Goal: Information Seeking & Learning: Learn about a topic

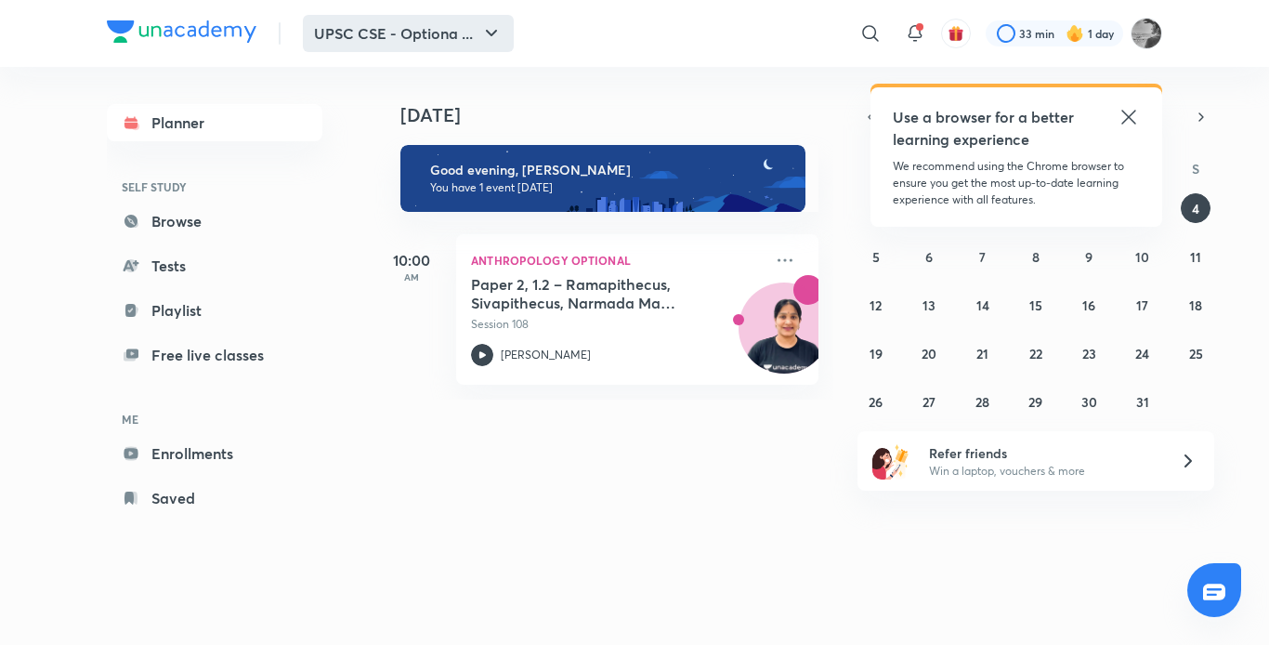
click at [459, 19] on button "UPSC CSE - Optiona ..." at bounding box center [408, 33] width 211 height 37
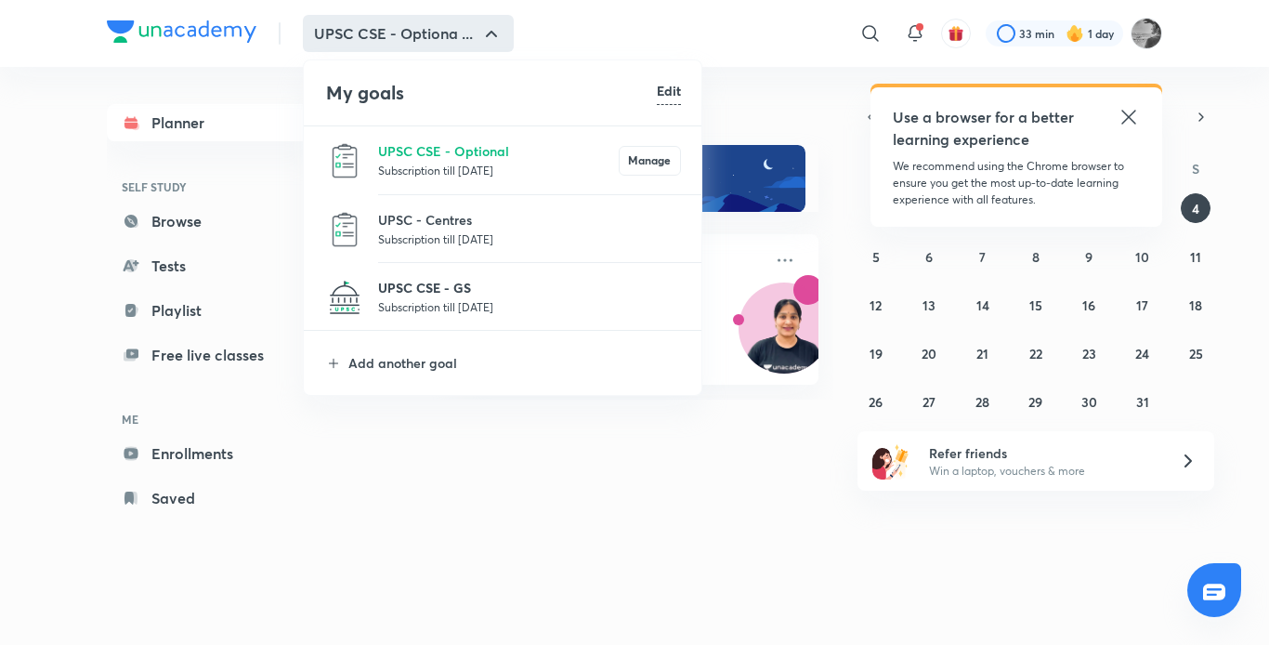
click at [492, 295] on p "UPSC CSE - GS" at bounding box center [529, 288] width 303 height 20
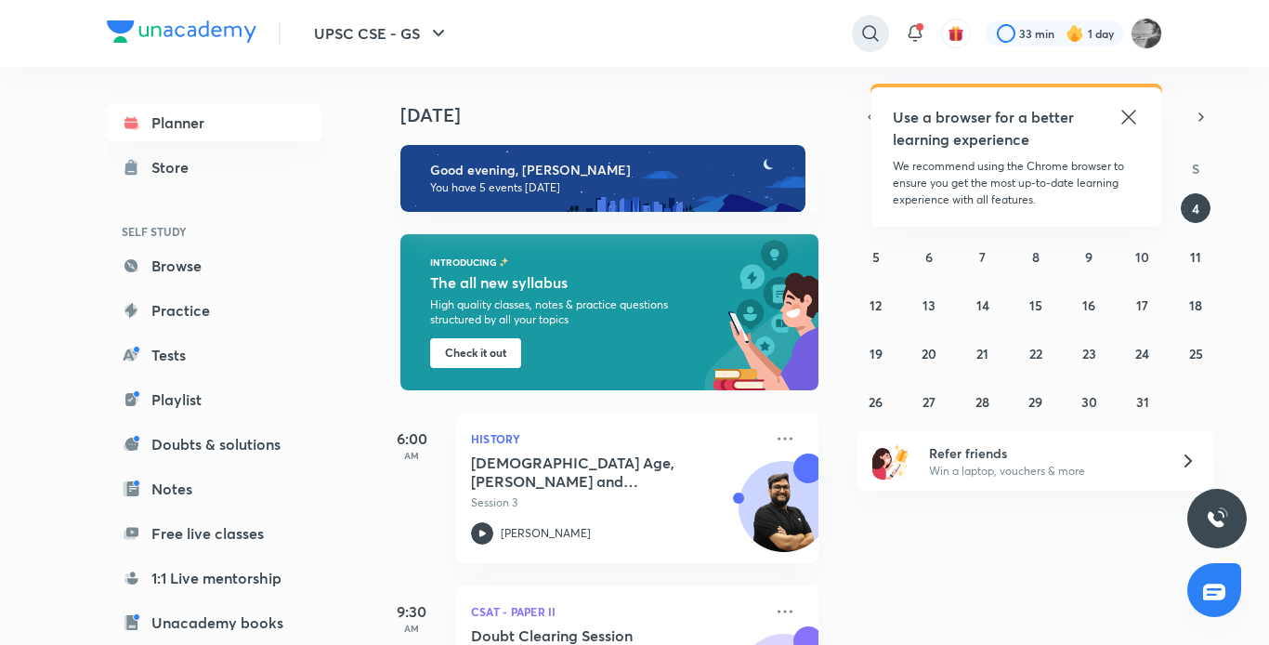
click at [860, 38] on icon at bounding box center [870, 33] width 22 height 22
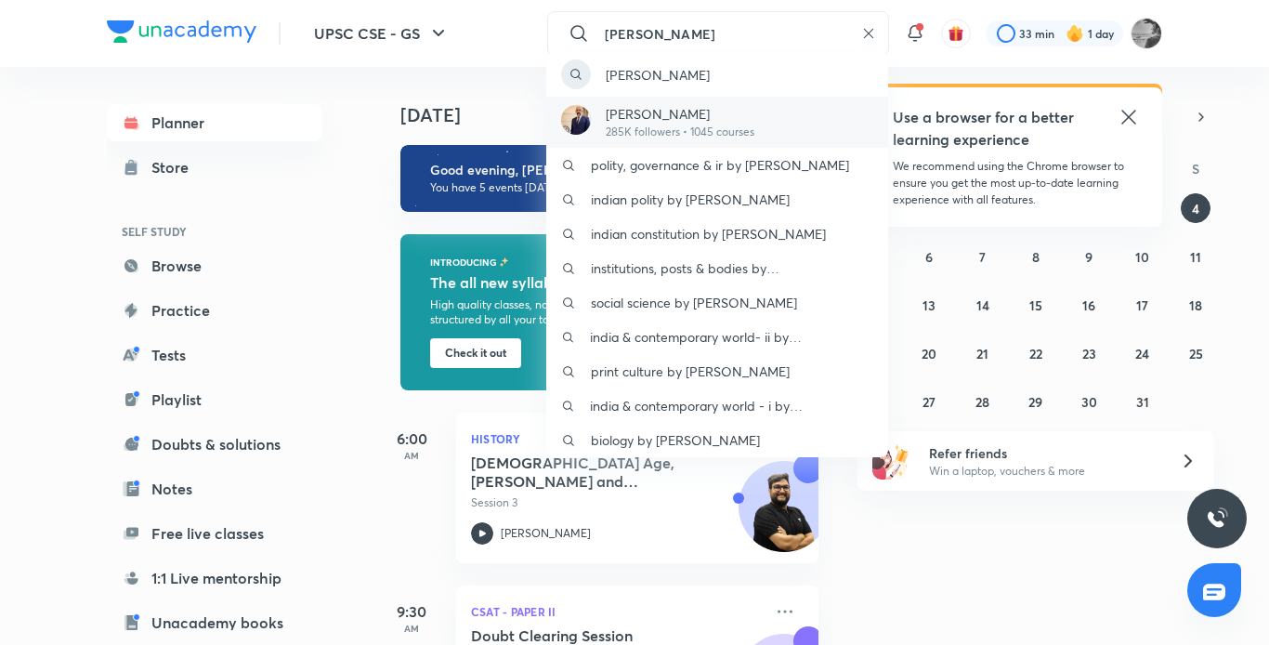
type input "[PERSON_NAME]"
click at [674, 105] on p "[PERSON_NAME]" at bounding box center [680, 114] width 149 height 20
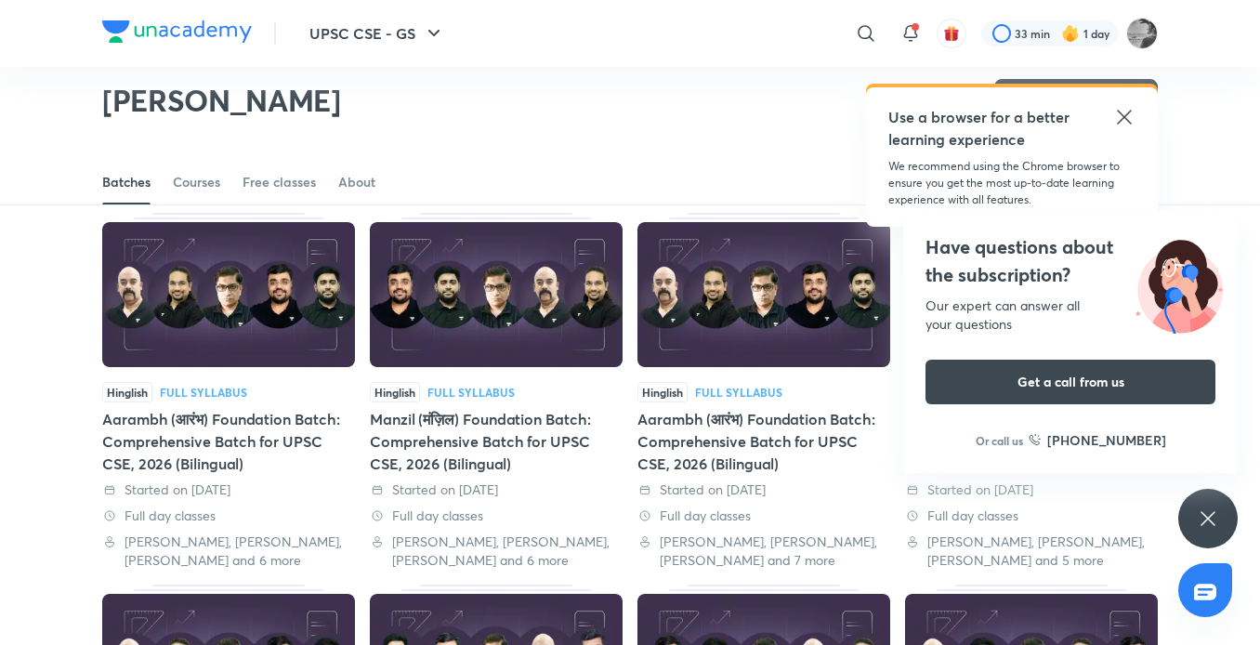
scroll to position [452, 0]
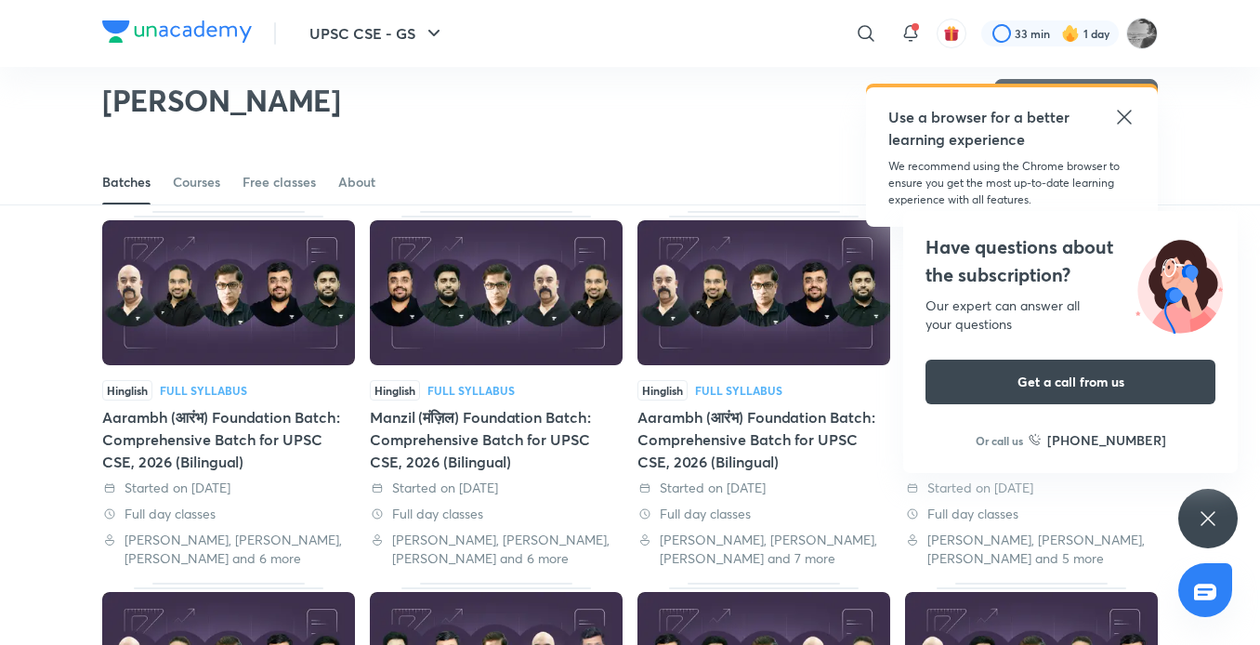
click at [1210, 510] on icon at bounding box center [1208, 518] width 22 height 22
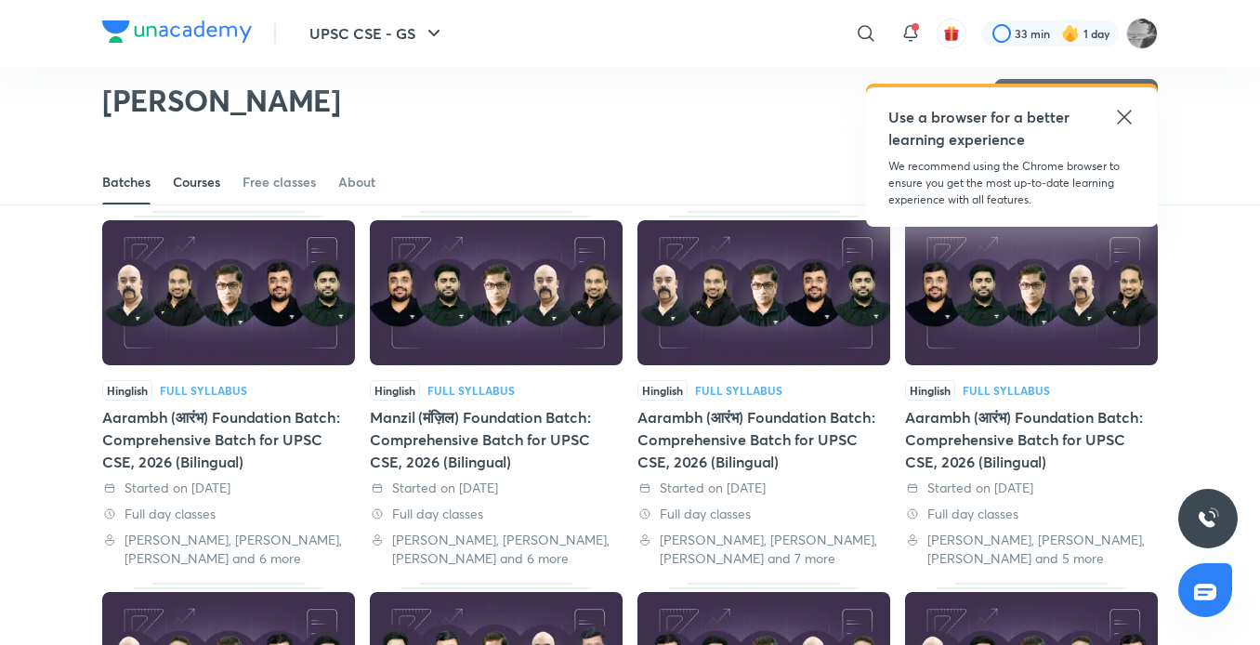
click at [202, 185] on div "Courses" at bounding box center [196, 182] width 47 height 19
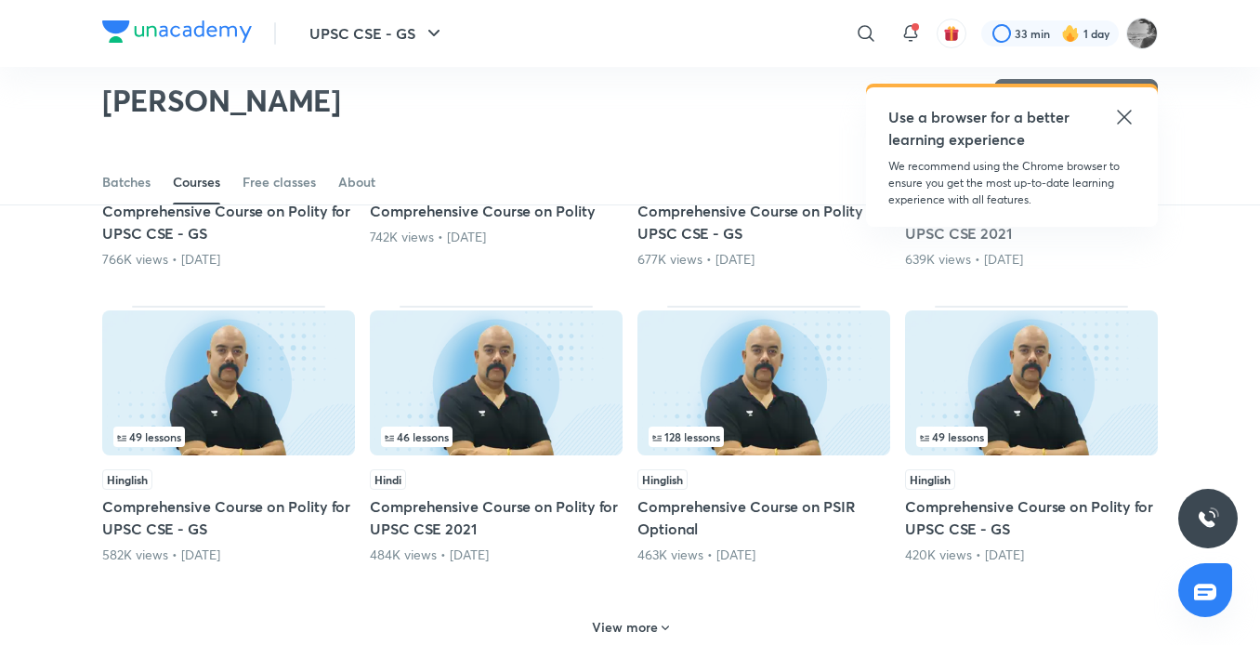
scroll to position [731, 0]
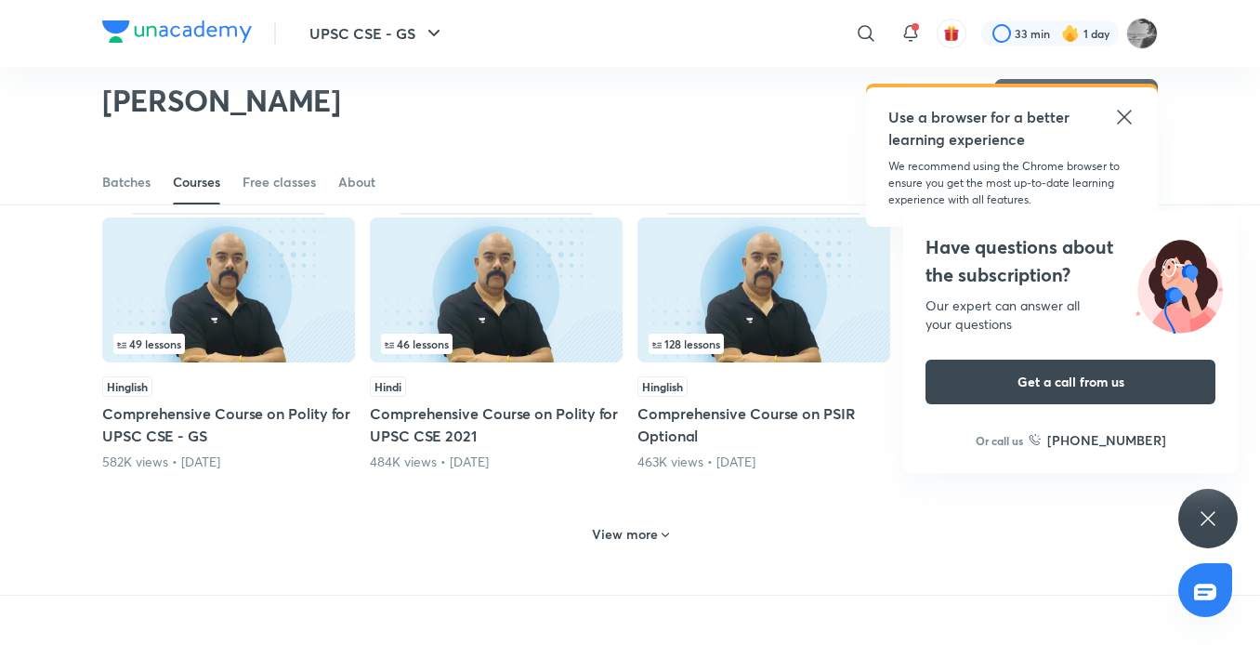
click at [1186, 515] on div "Have questions about the subscription? Our expert can answer all your questions…" at bounding box center [1207, 518] width 59 height 59
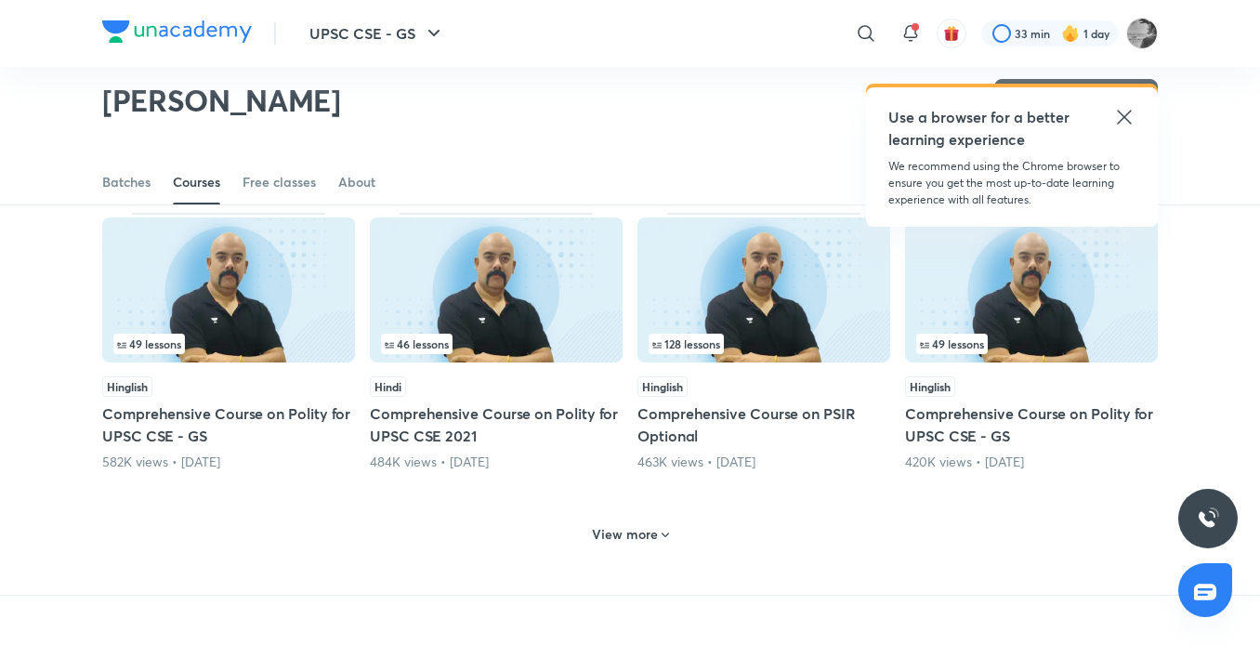
click at [650, 539] on h6 "View more" at bounding box center [625, 534] width 66 height 19
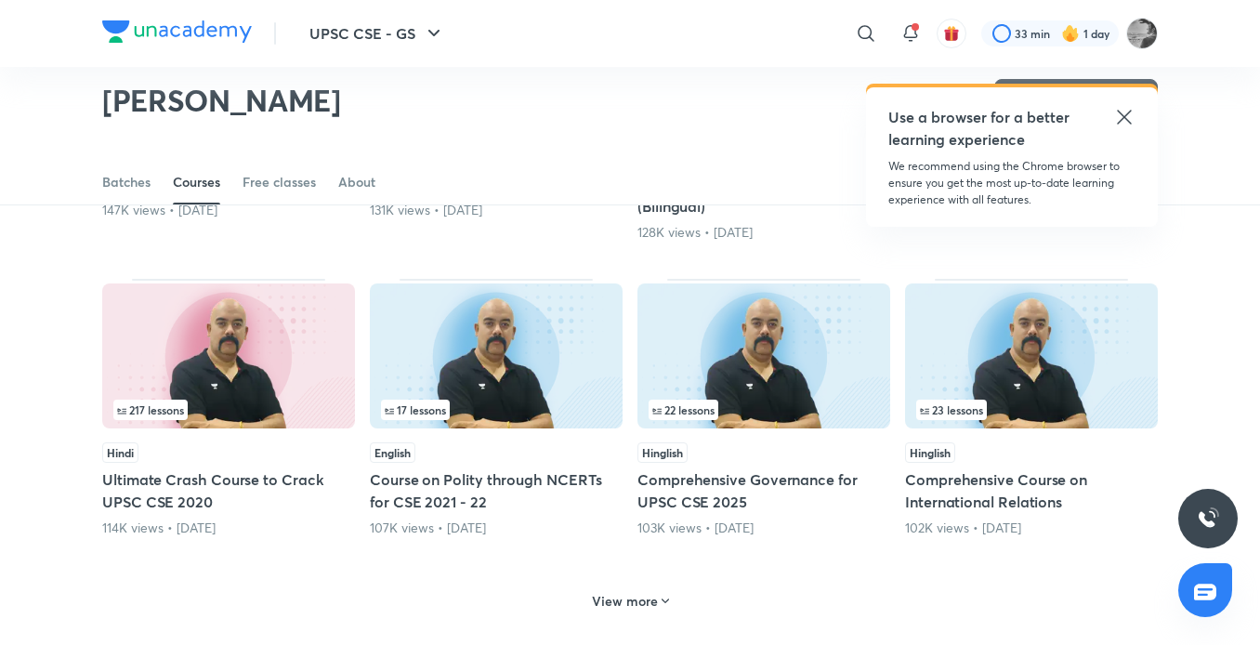
scroll to position [1660, 0]
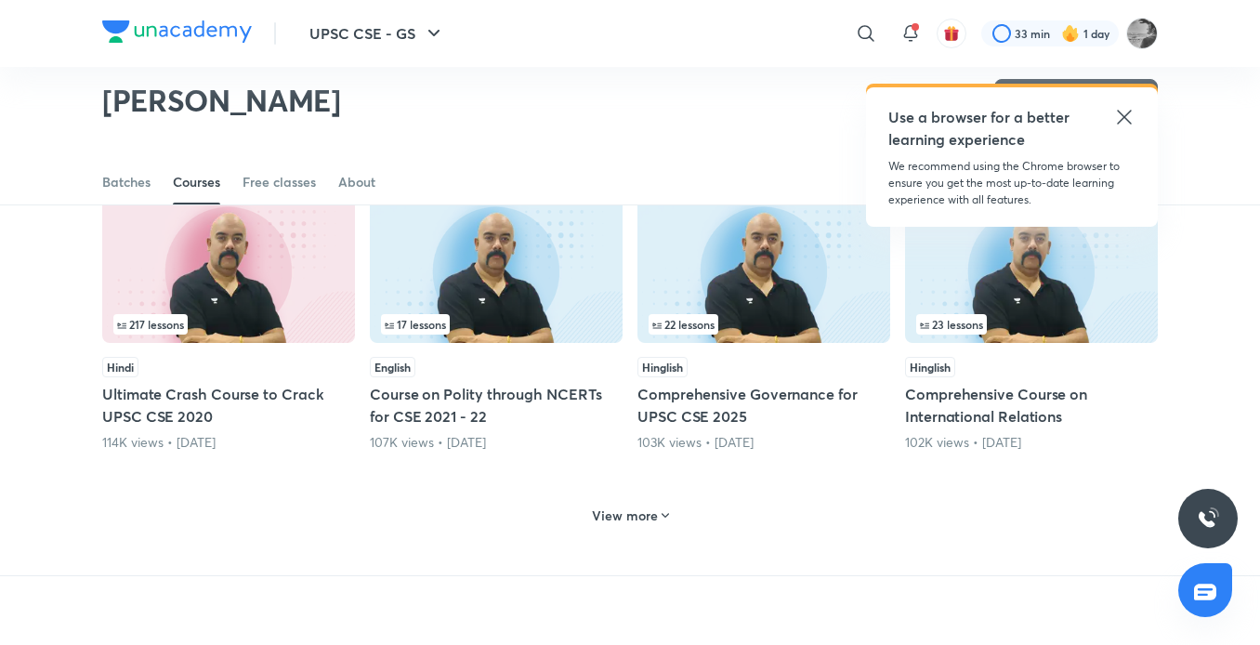
click at [653, 516] on h6 "View more" at bounding box center [625, 515] width 66 height 19
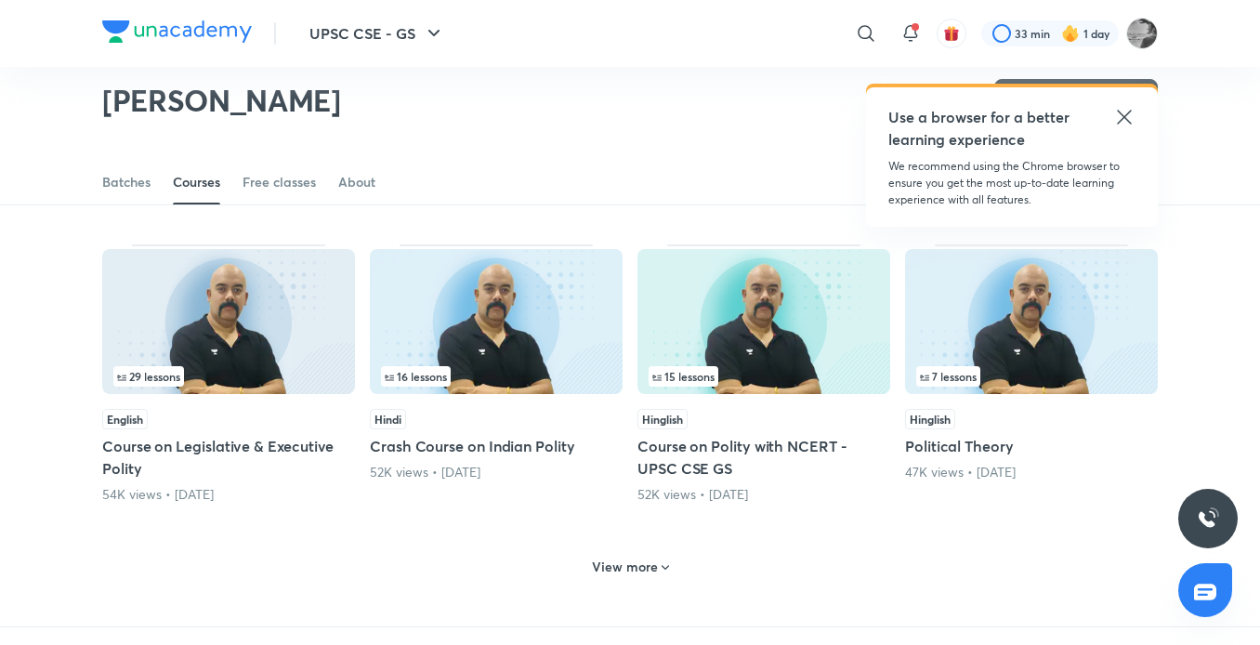
scroll to position [2589, 0]
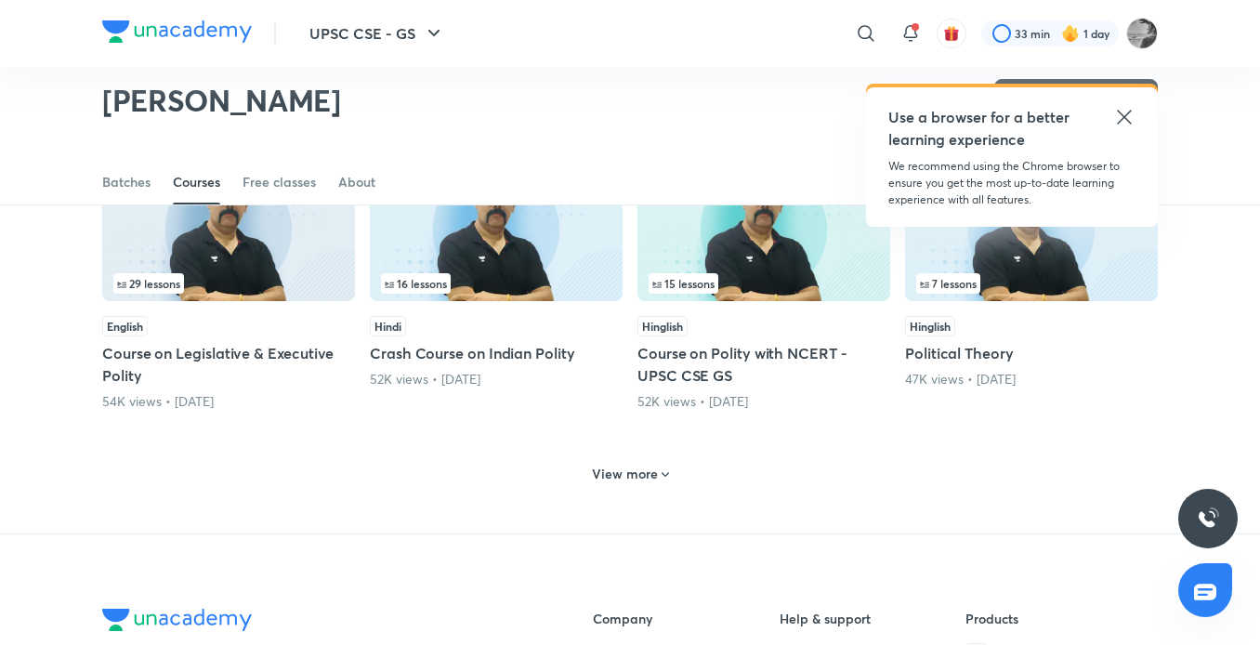
click at [636, 477] on h6 "View more" at bounding box center [625, 473] width 66 height 19
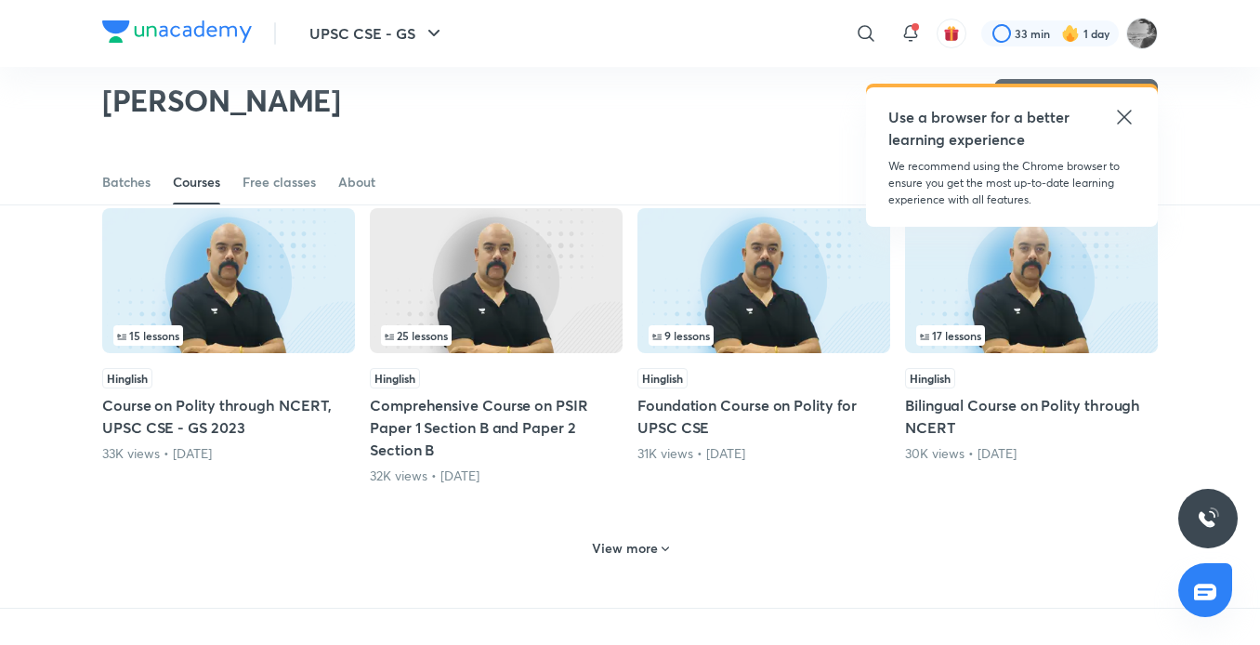
scroll to position [3425, 0]
click at [631, 559] on div "View more" at bounding box center [630, 547] width 92 height 30
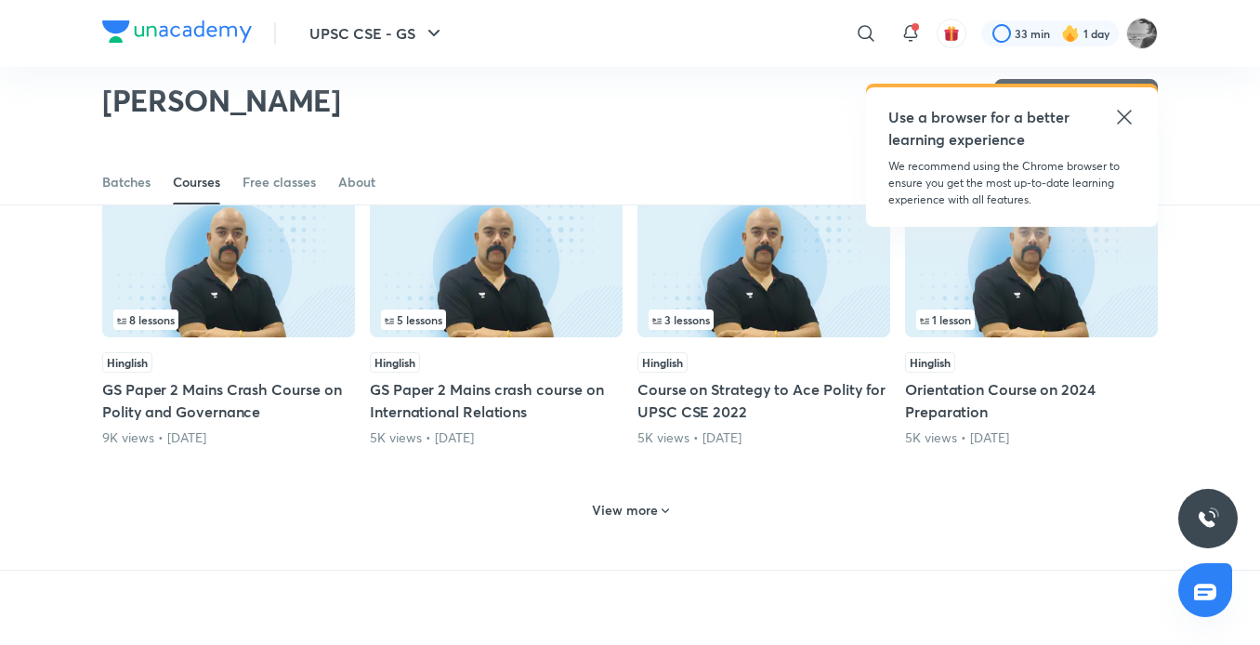
scroll to position [4354, 0]
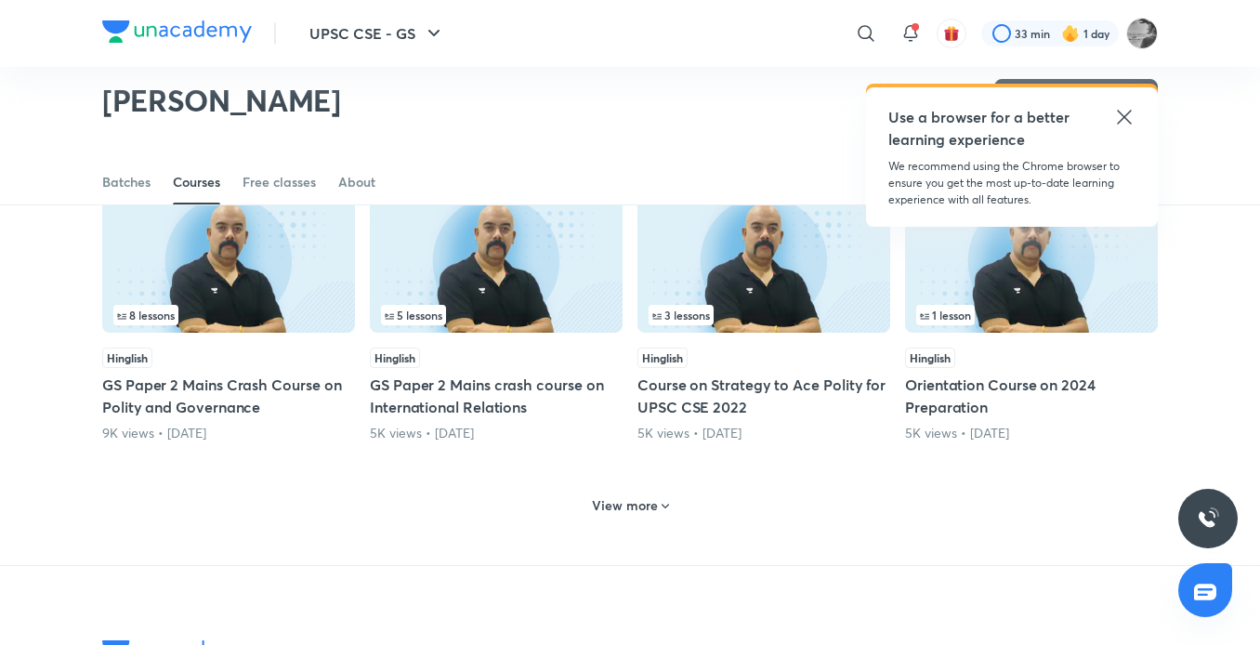
click at [638, 491] on div "View more" at bounding box center [630, 506] width 92 height 30
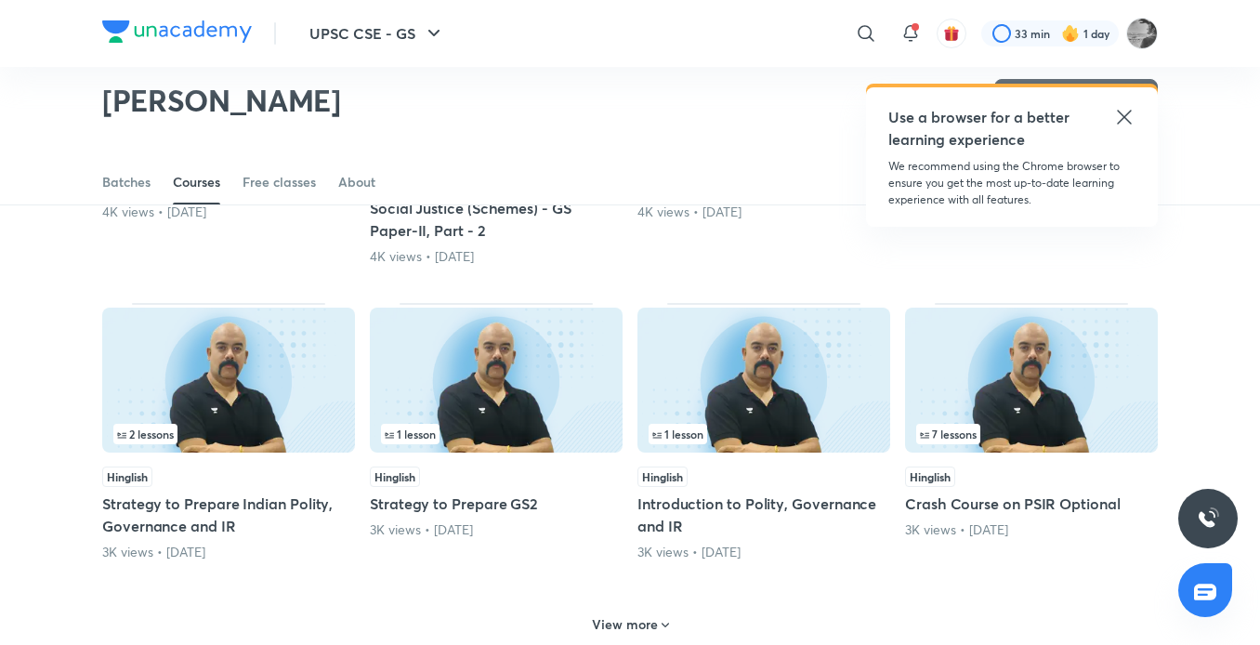
scroll to position [5190, 0]
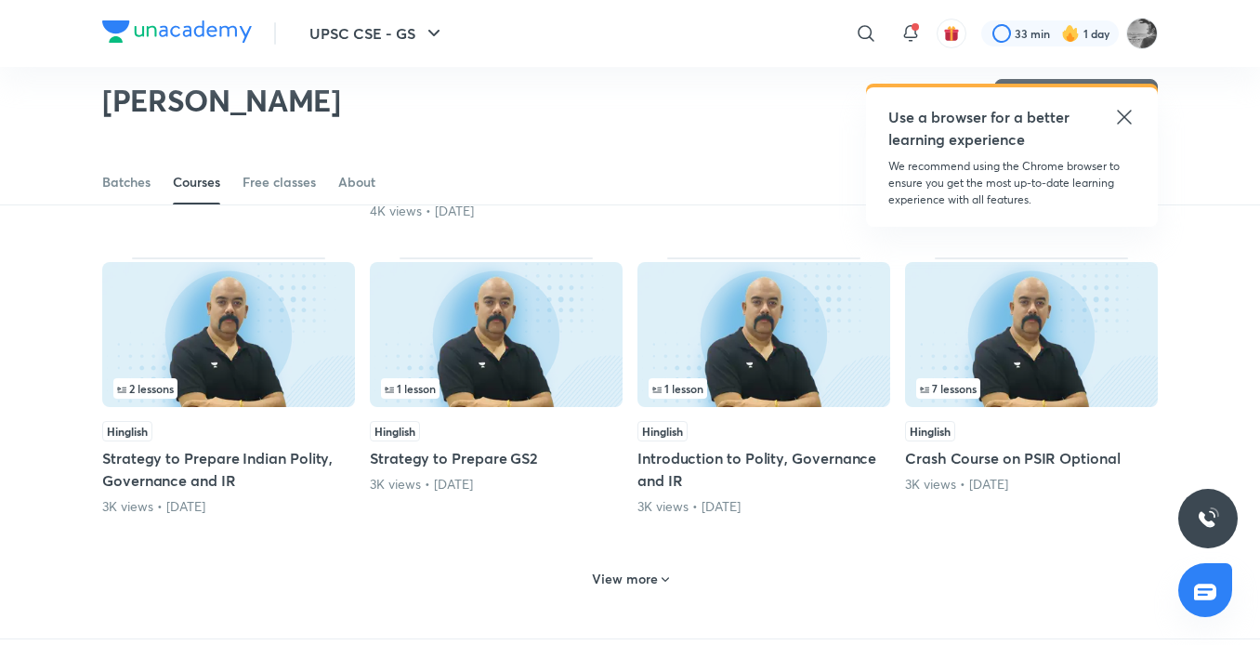
click at [651, 576] on h6 "View more" at bounding box center [625, 578] width 66 height 19
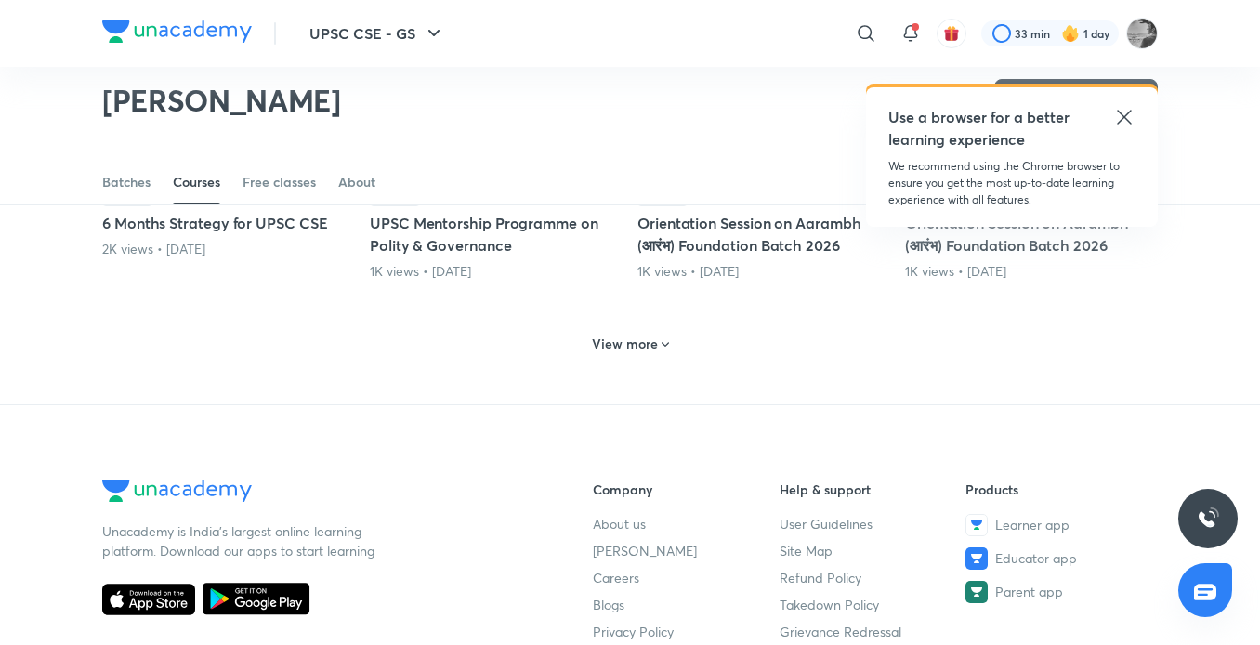
scroll to position [6305, 0]
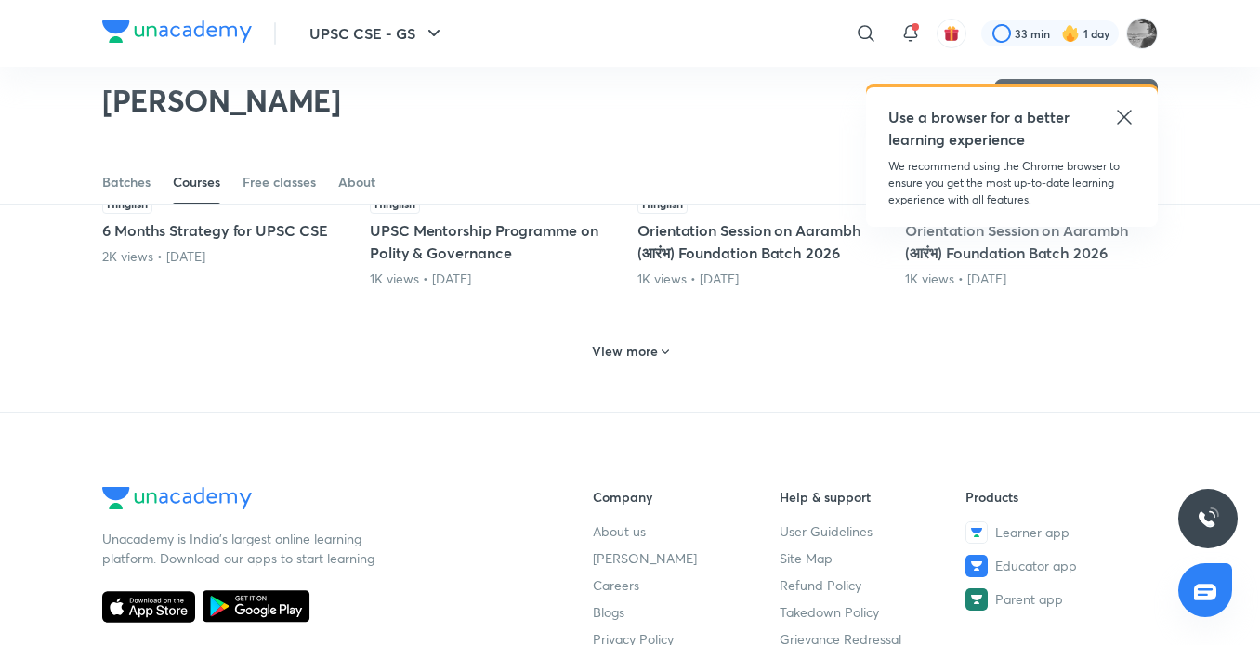
click at [631, 350] on h6 "View more" at bounding box center [625, 351] width 66 height 19
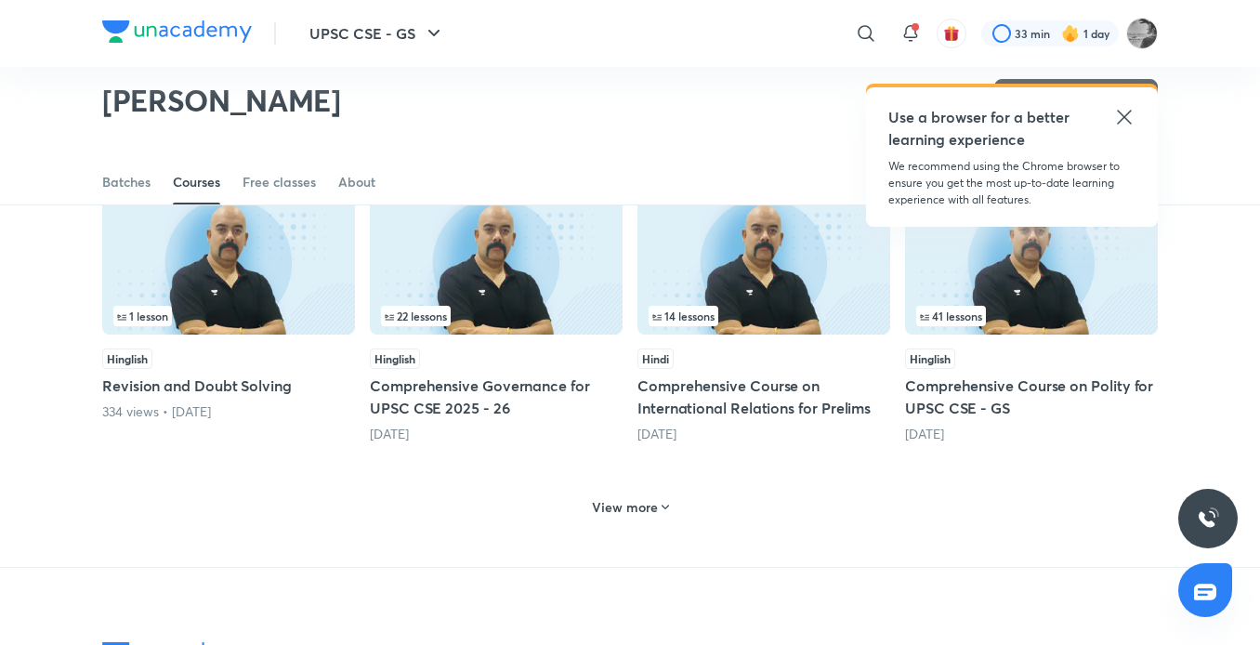
scroll to position [7048, 0]
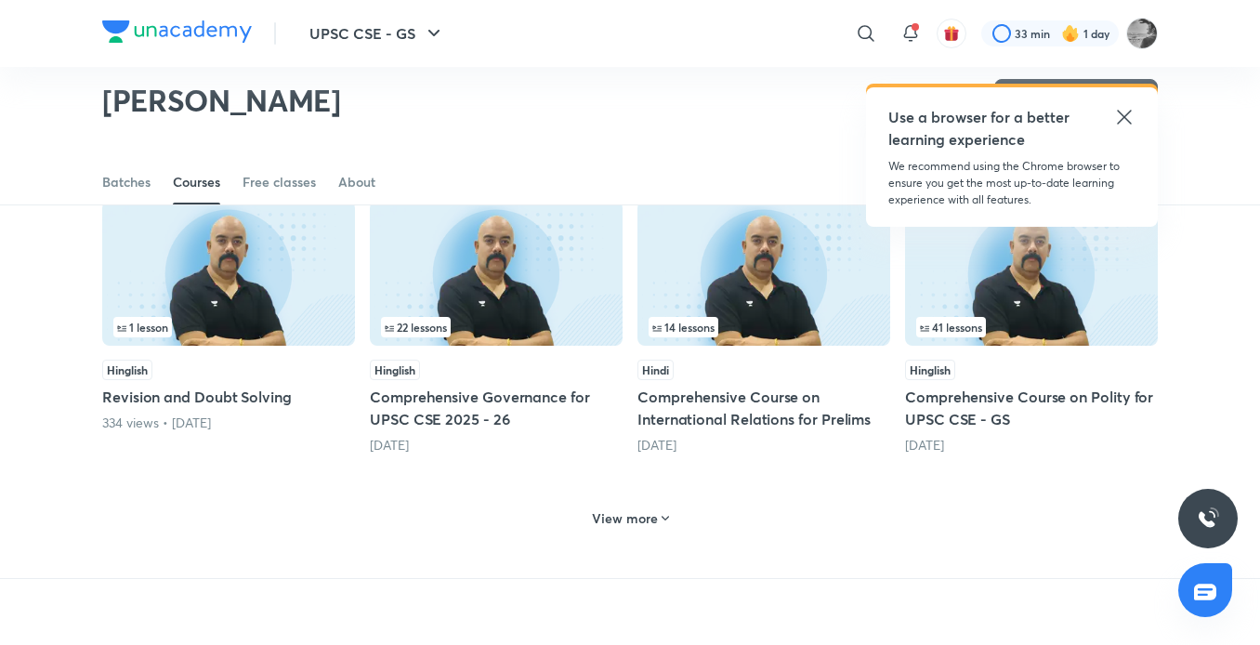
click at [642, 526] on h6 "View more" at bounding box center [625, 518] width 66 height 19
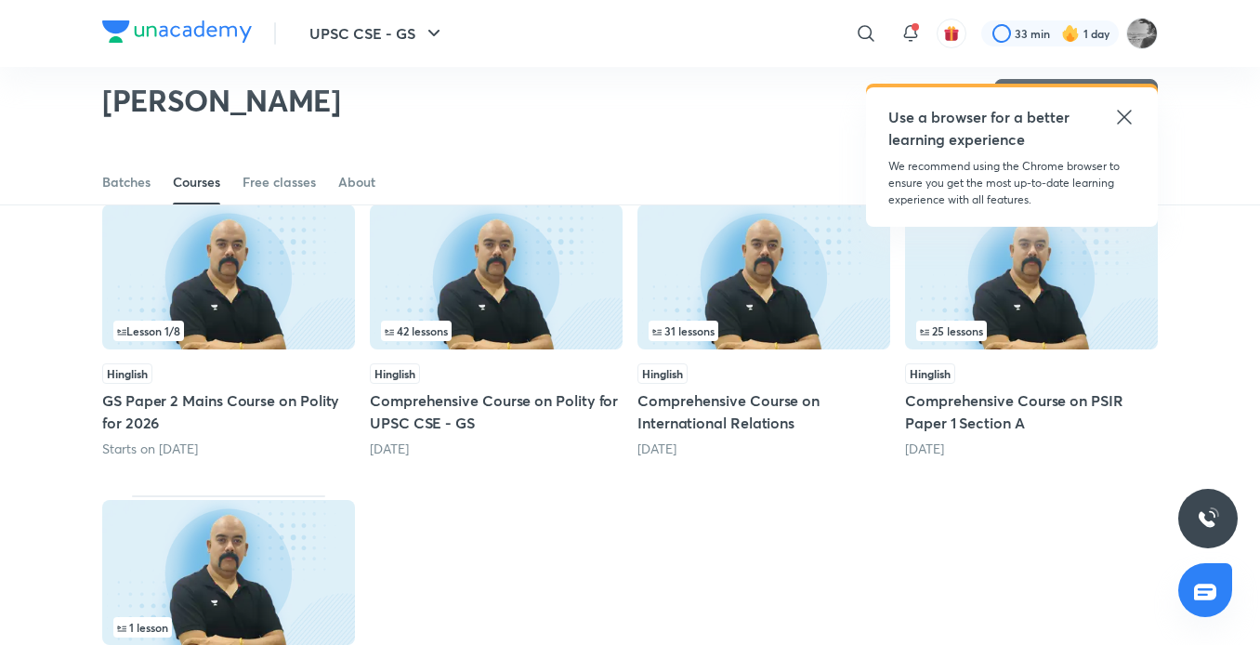
scroll to position [7606, 0]
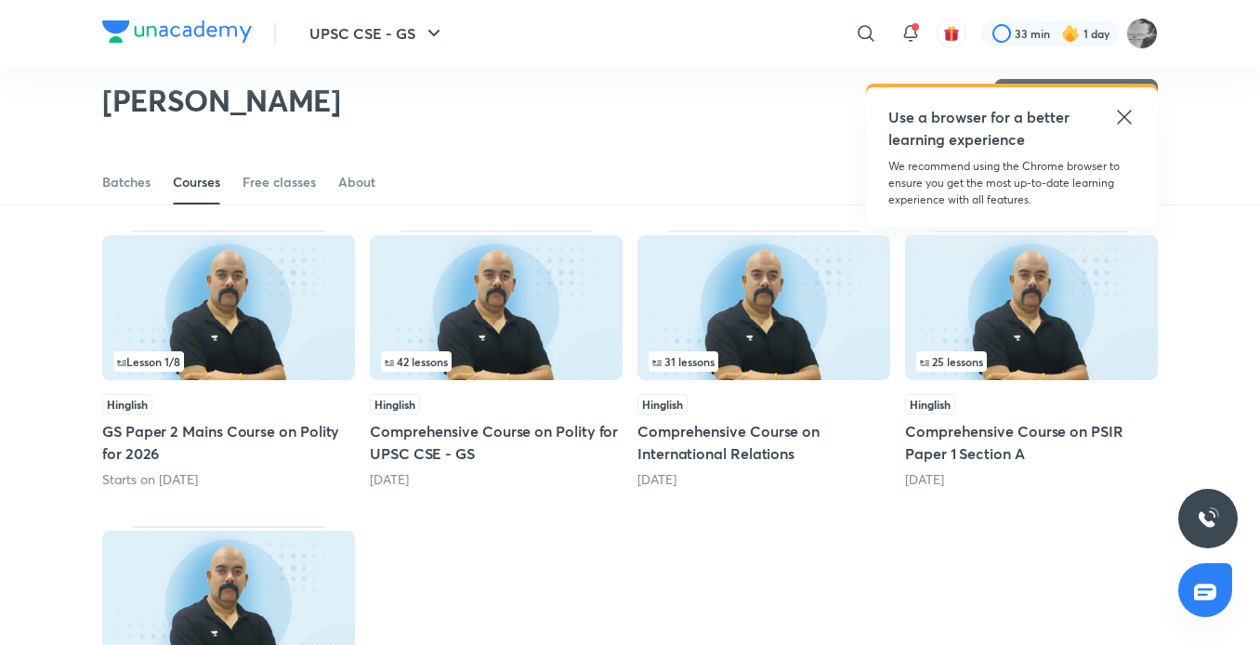
click at [672, 322] on img at bounding box center [763, 307] width 253 height 145
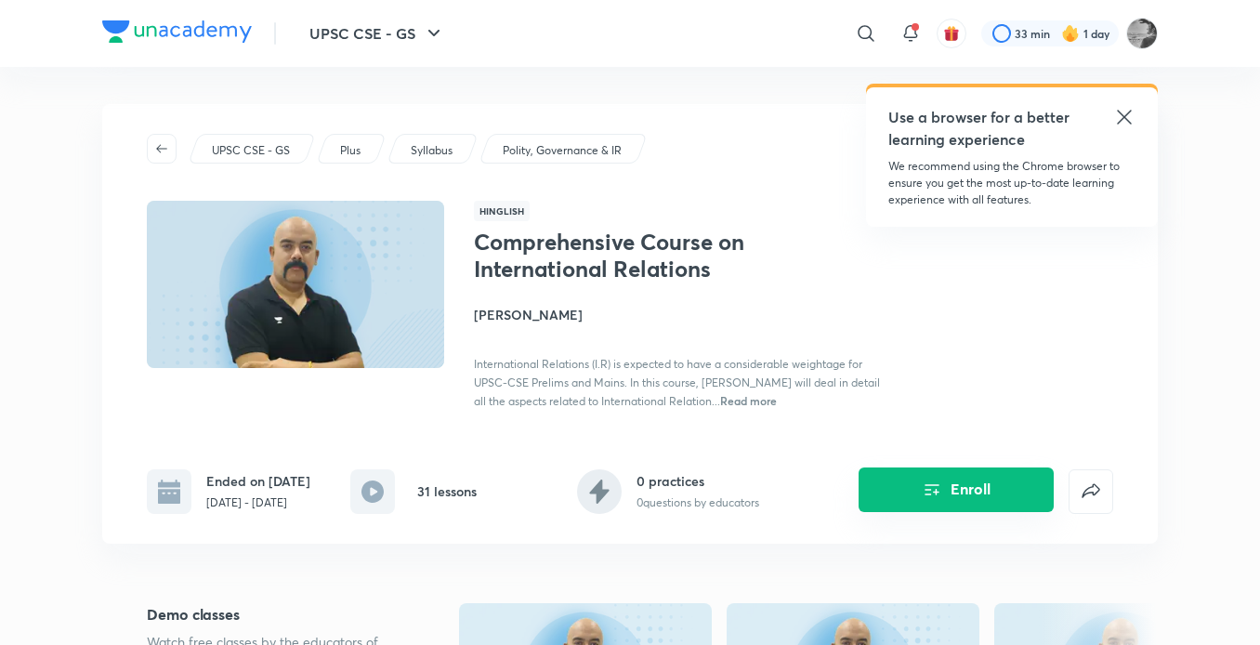
click at [1005, 494] on button "Enroll" at bounding box center [955, 489] width 195 height 45
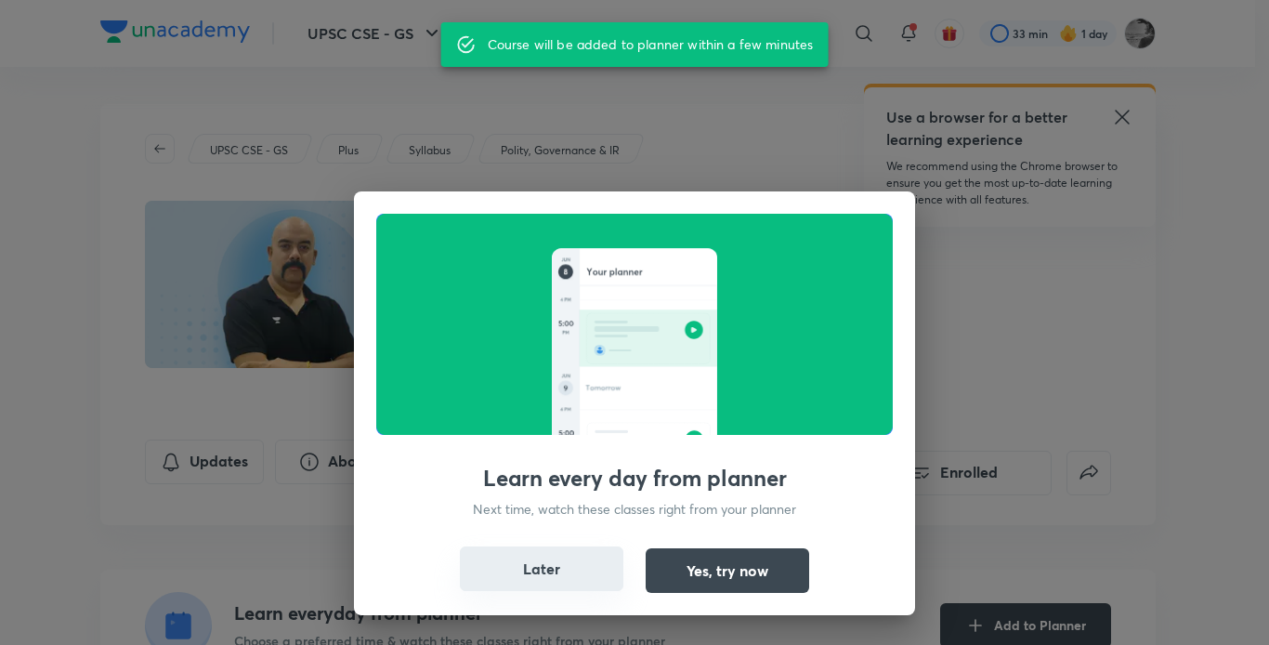
click at [574, 587] on button "Later" at bounding box center [542, 568] width 164 height 45
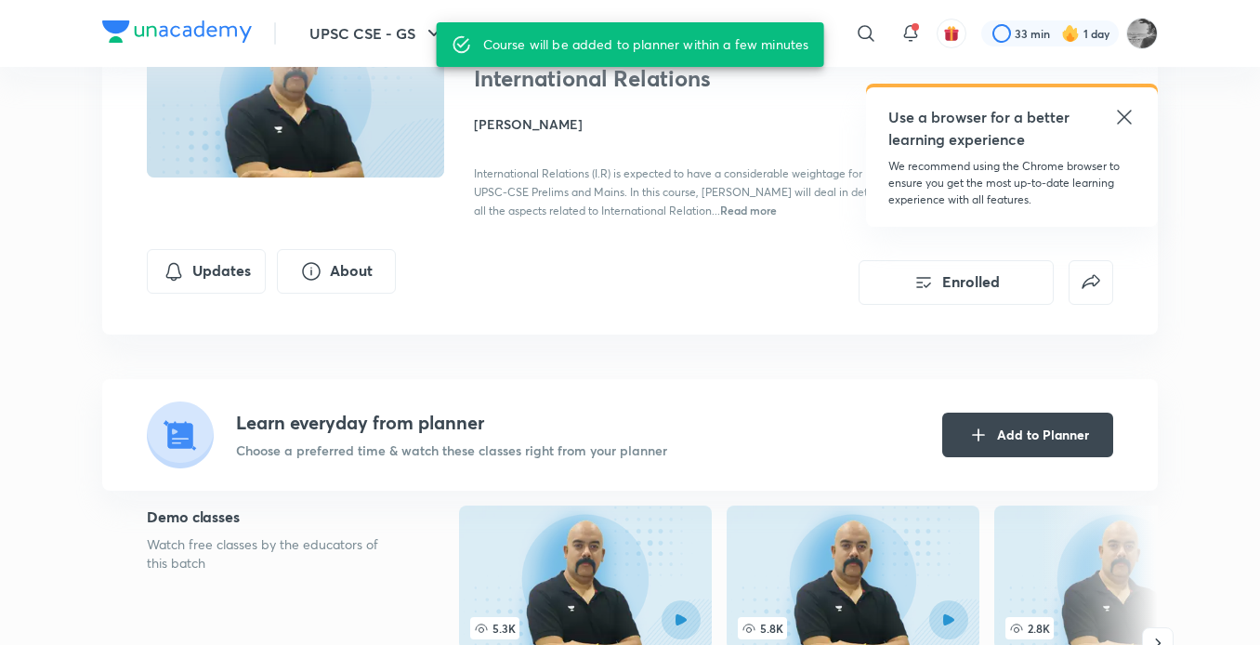
scroll to position [186, 0]
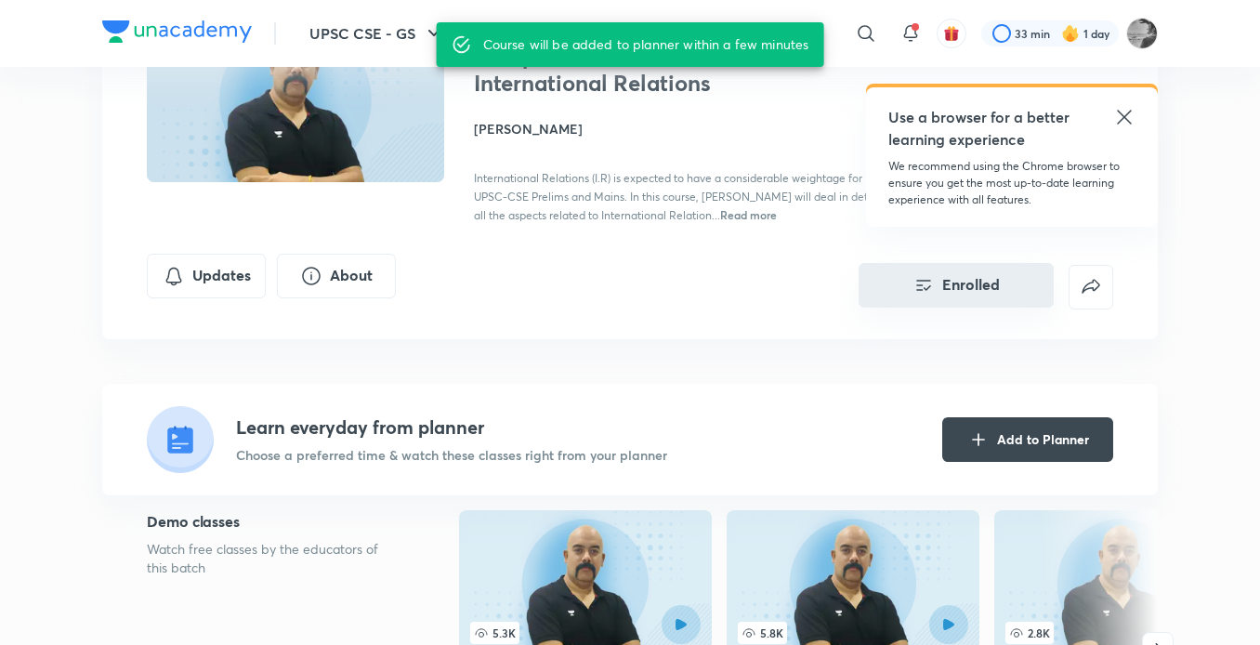
click at [1007, 294] on button "Enrolled" at bounding box center [955, 285] width 195 height 45
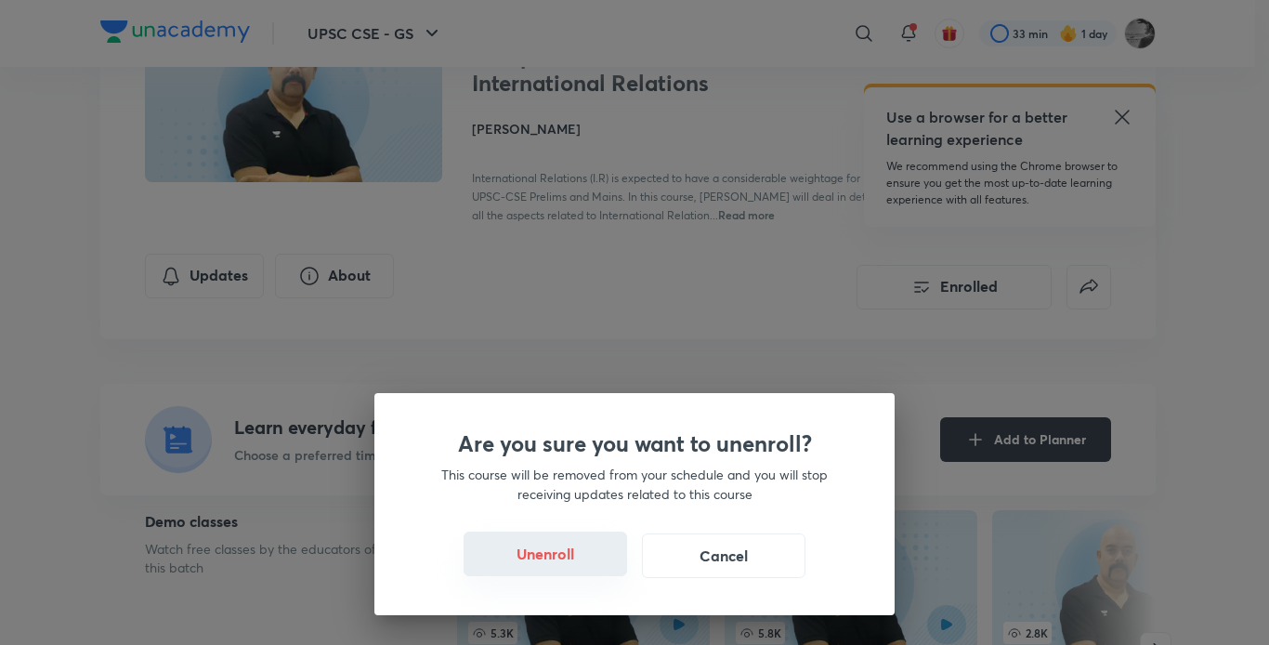
click at [512, 557] on button "Unenroll" at bounding box center [546, 553] width 164 height 45
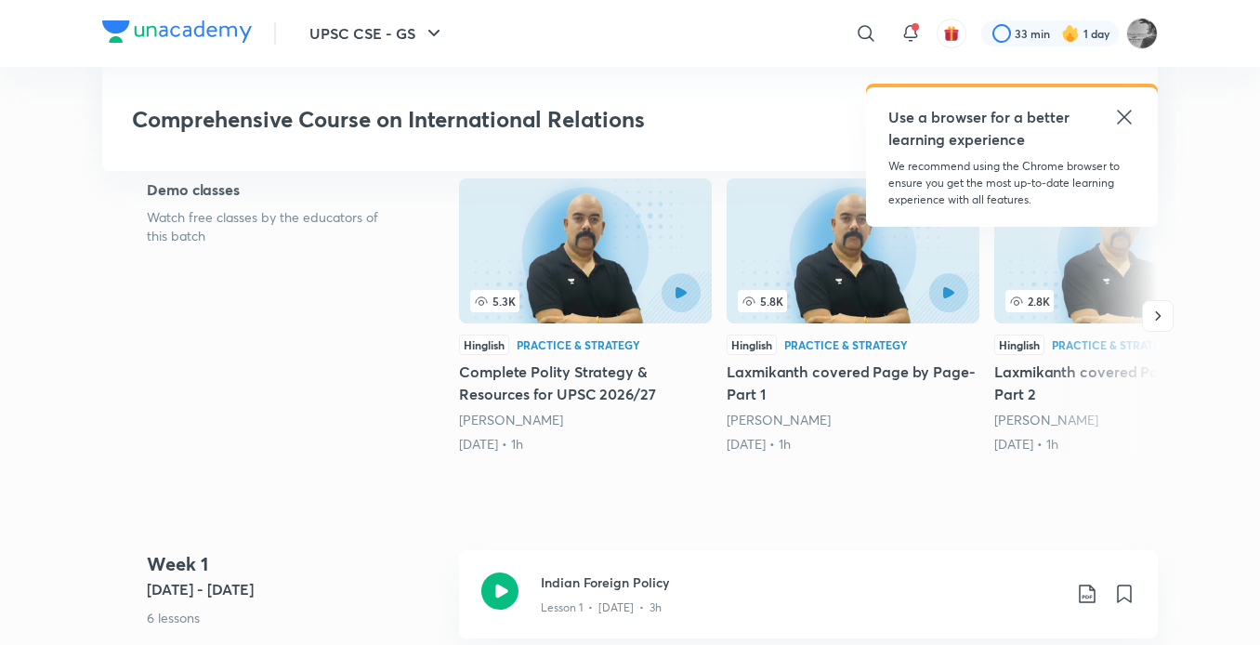
scroll to position [464, 0]
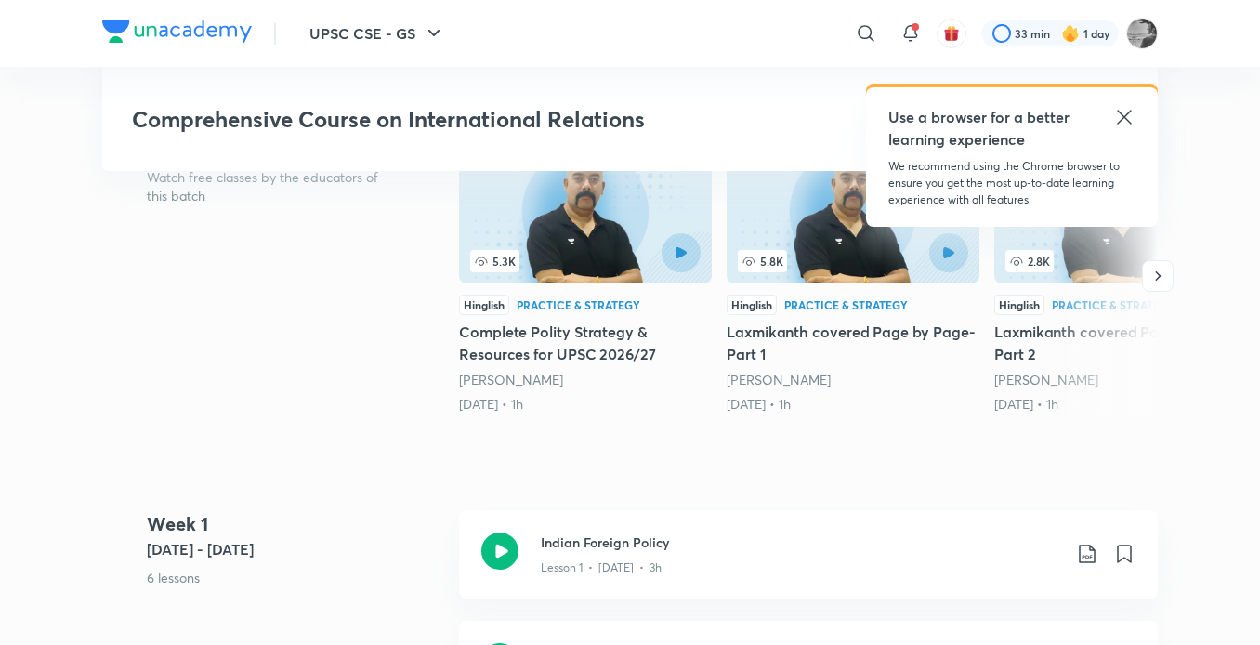
drag, startPoint x: 661, startPoint y: 555, endPoint x: 483, endPoint y: 497, distance: 187.4
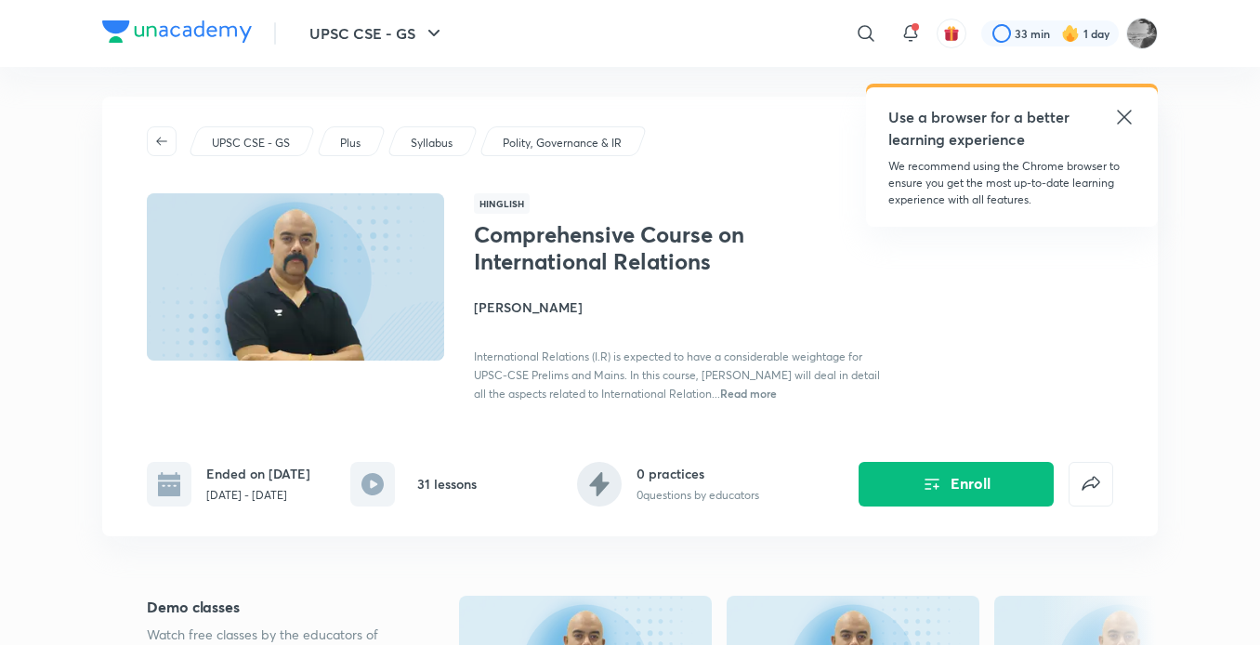
scroll to position [0, 0]
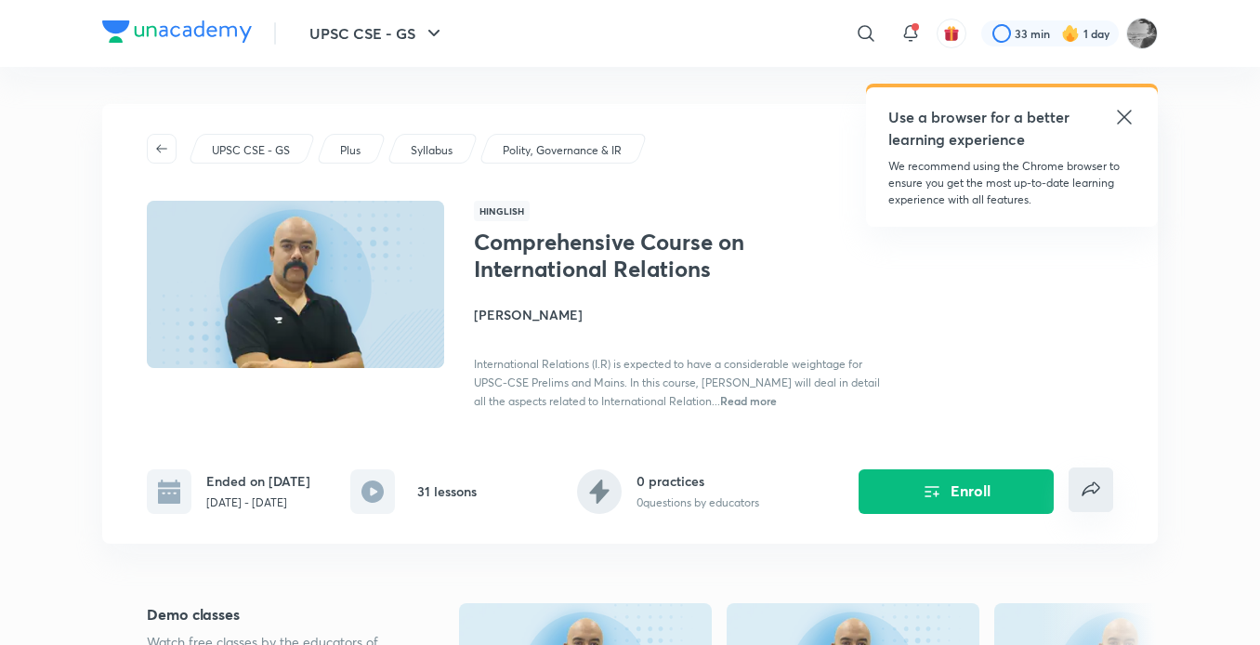
click at [1077, 482] on button "false" at bounding box center [1090, 489] width 45 height 45
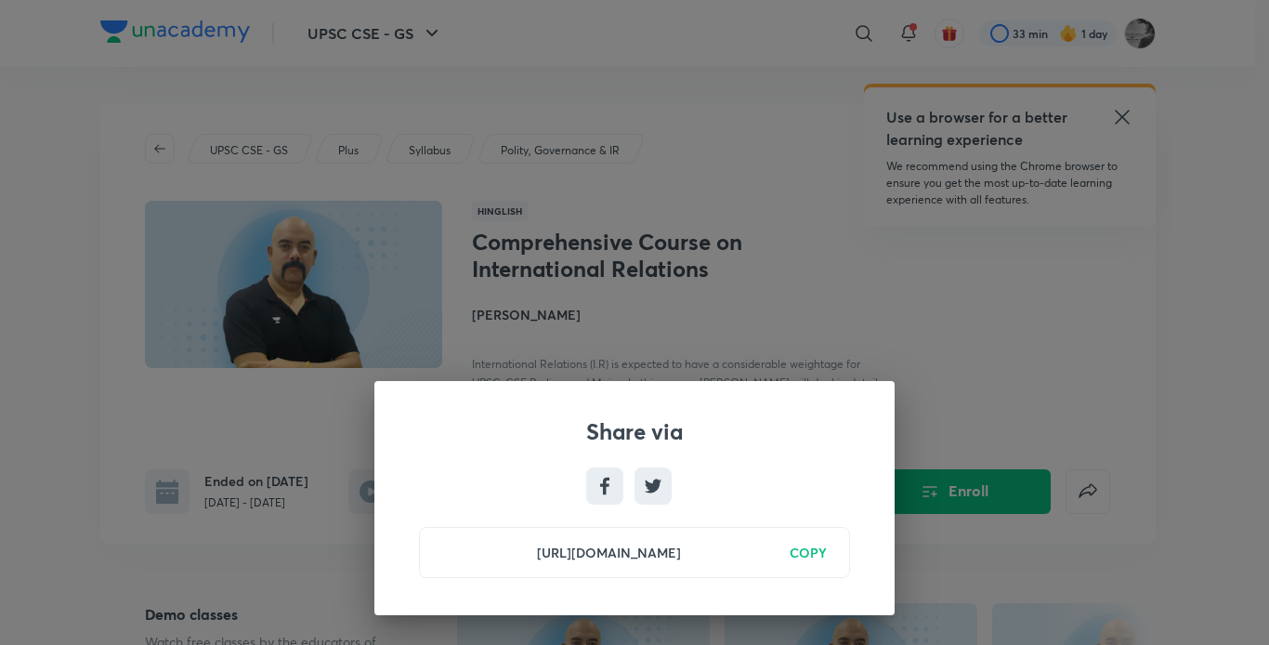
click at [814, 556] on h6 "COPY" at bounding box center [808, 553] width 37 height 20
click at [808, 556] on h6 "Copied" at bounding box center [804, 553] width 45 height 20
click at [1043, 356] on div "Share via [URL][DOMAIN_NAME] Copied" at bounding box center [634, 322] width 1269 height 645
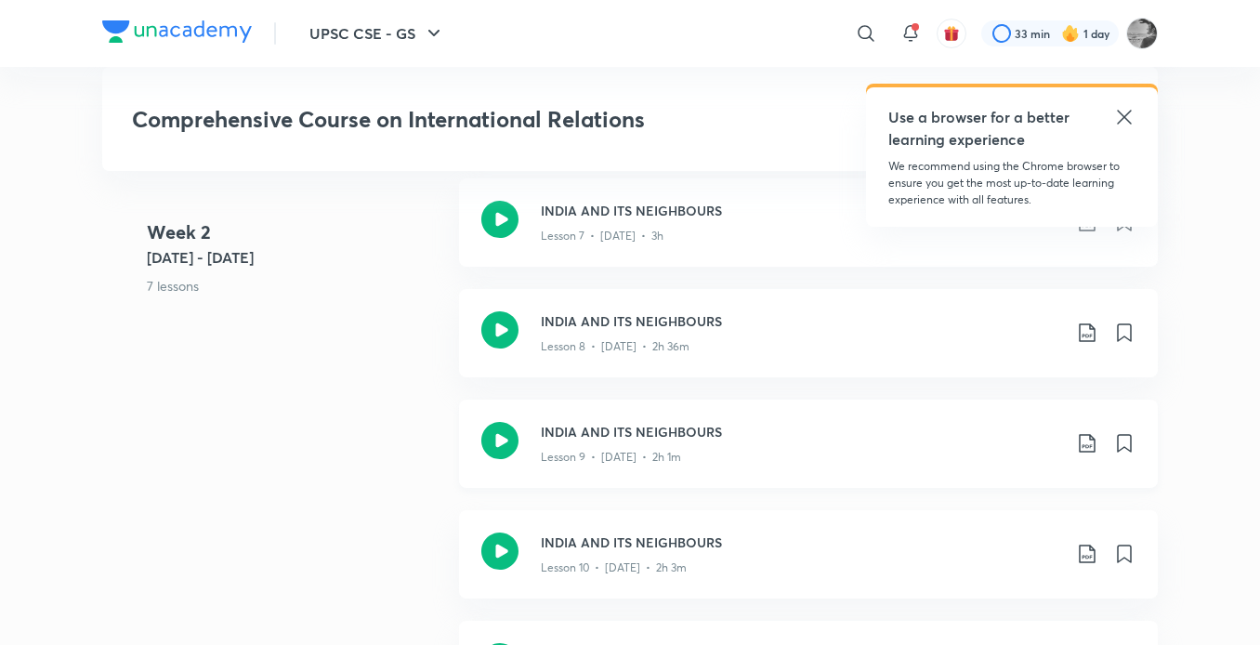
scroll to position [1486, 0]
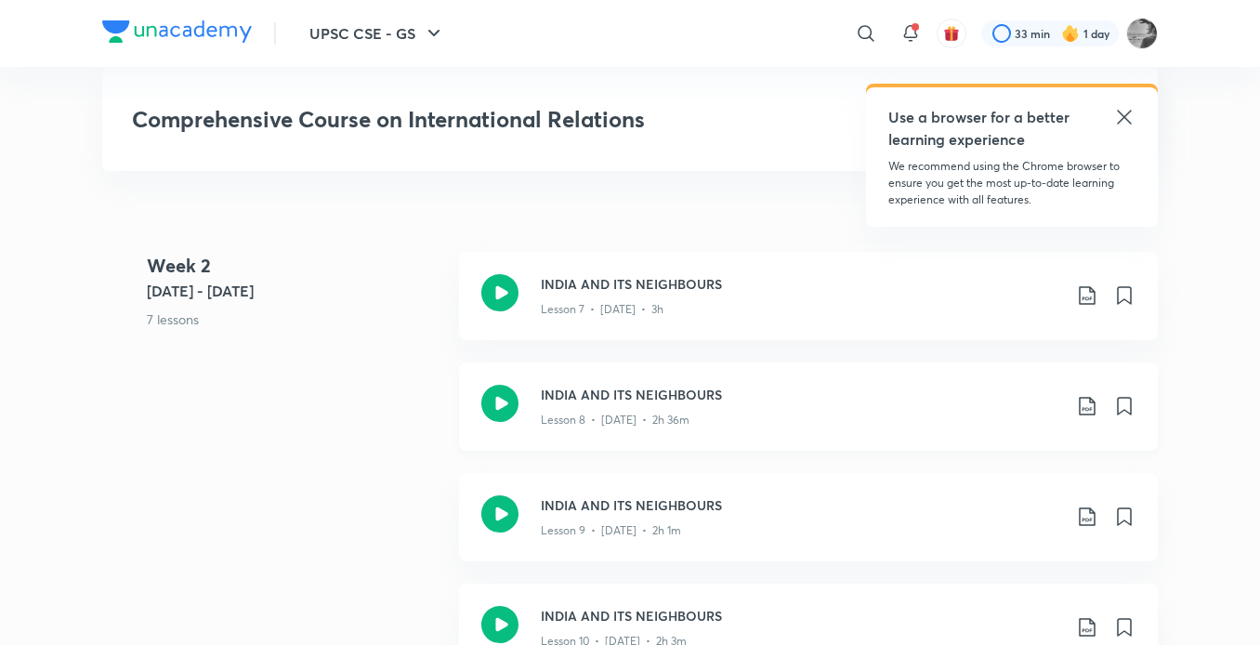
click at [606, 412] on p "Lesson 8 • [DATE] • 2h 36m" at bounding box center [615, 420] width 149 height 17
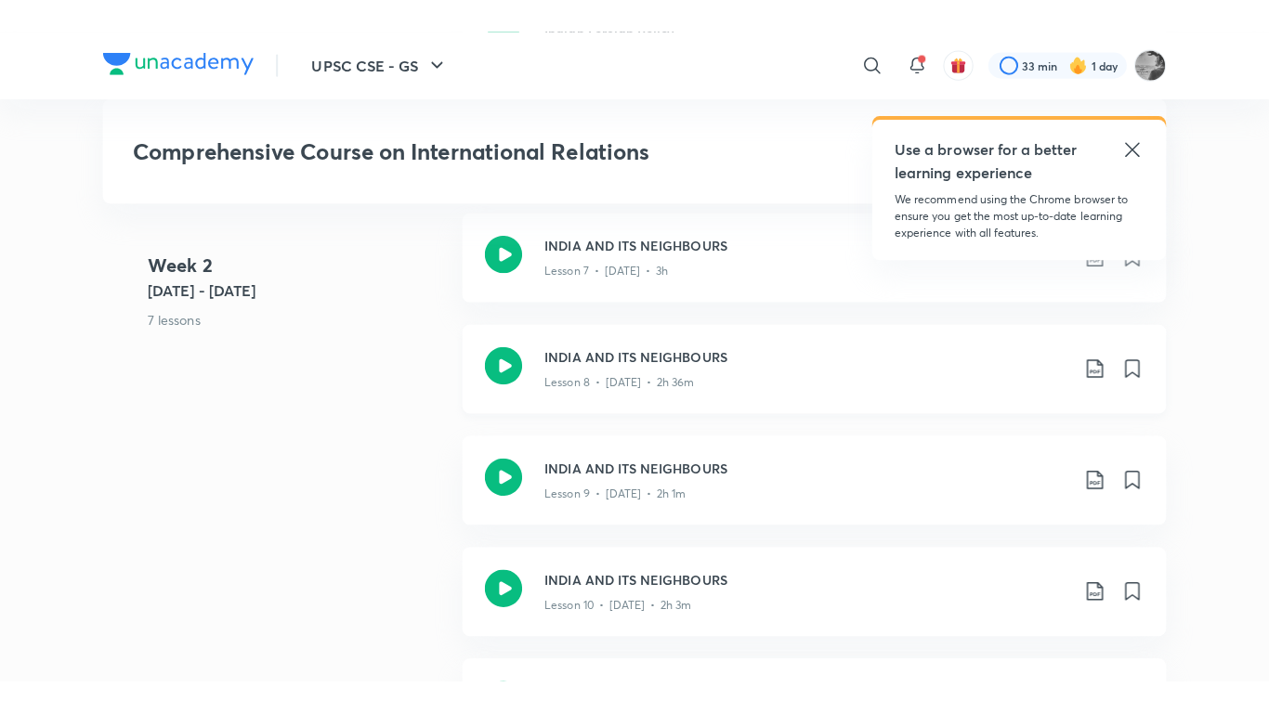
scroll to position [1579, 0]
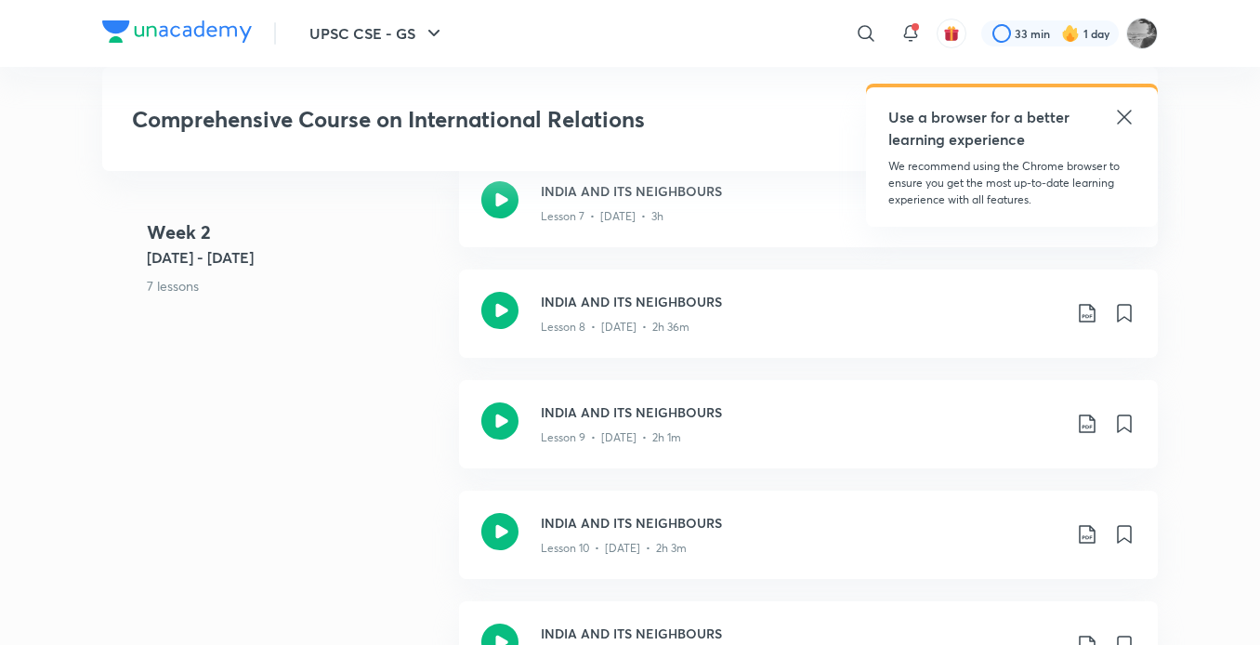
click at [1208, 212] on div "UPSC CSE - GS ​ Use a browser for a better learning experience We recommend usi…" at bounding box center [630, 606] width 1260 height 4371
click at [596, 314] on div "Lesson 8 • [DATE] • 2h 36m" at bounding box center [801, 323] width 520 height 24
